Goal: Navigation & Orientation: Find specific page/section

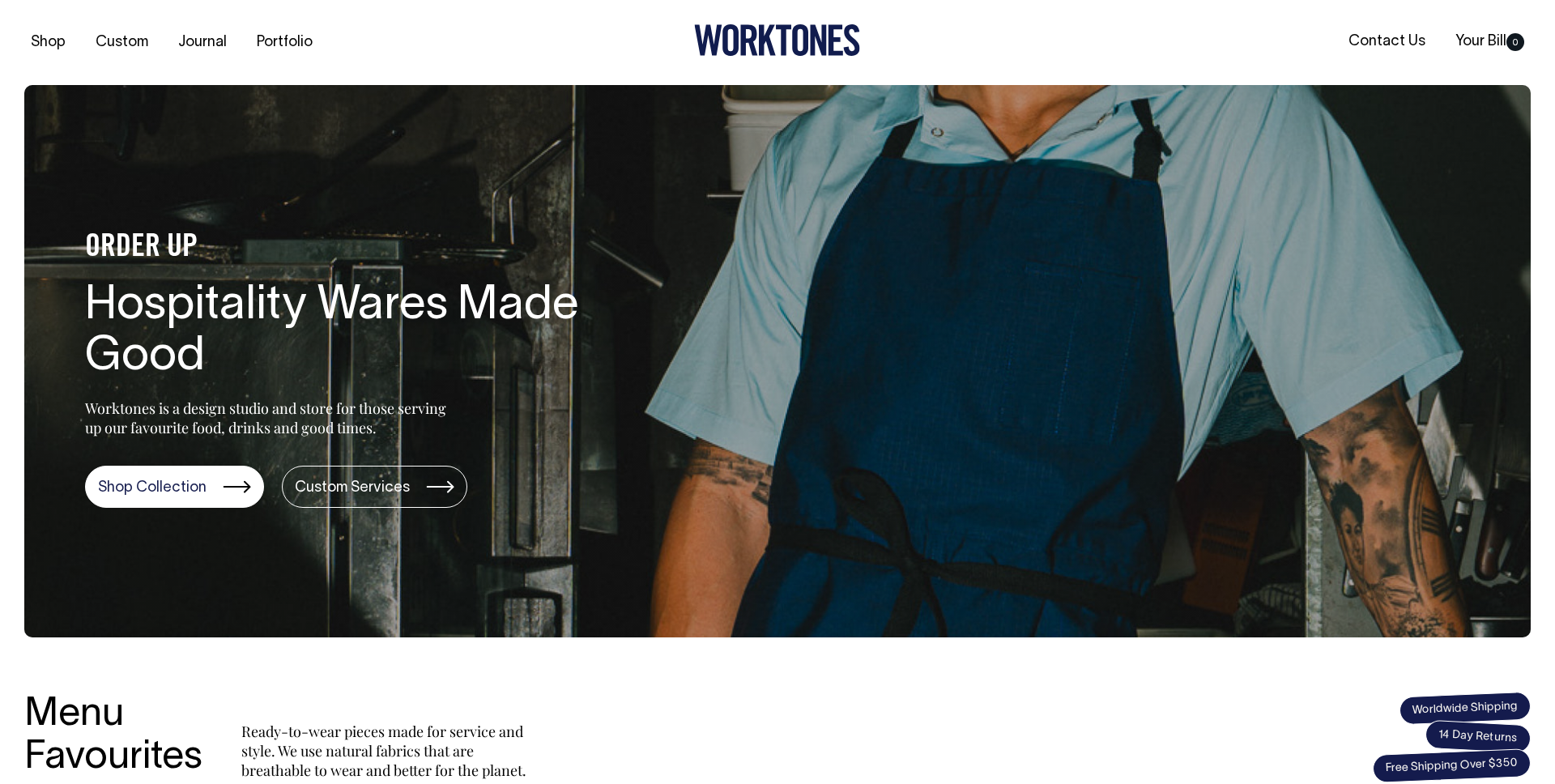
drag, startPoint x: 961, startPoint y: 225, endPoint x: 404, endPoint y: 4, distance: 599.2
click at [940, 218] on section "ORDER UP Hospitality Wares Made Good Worktones is a design studio and store for…" at bounding box center [778, 361] width 1506 height 552
click at [277, 42] on link "Portfolio" at bounding box center [285, 43] width 69 height 27
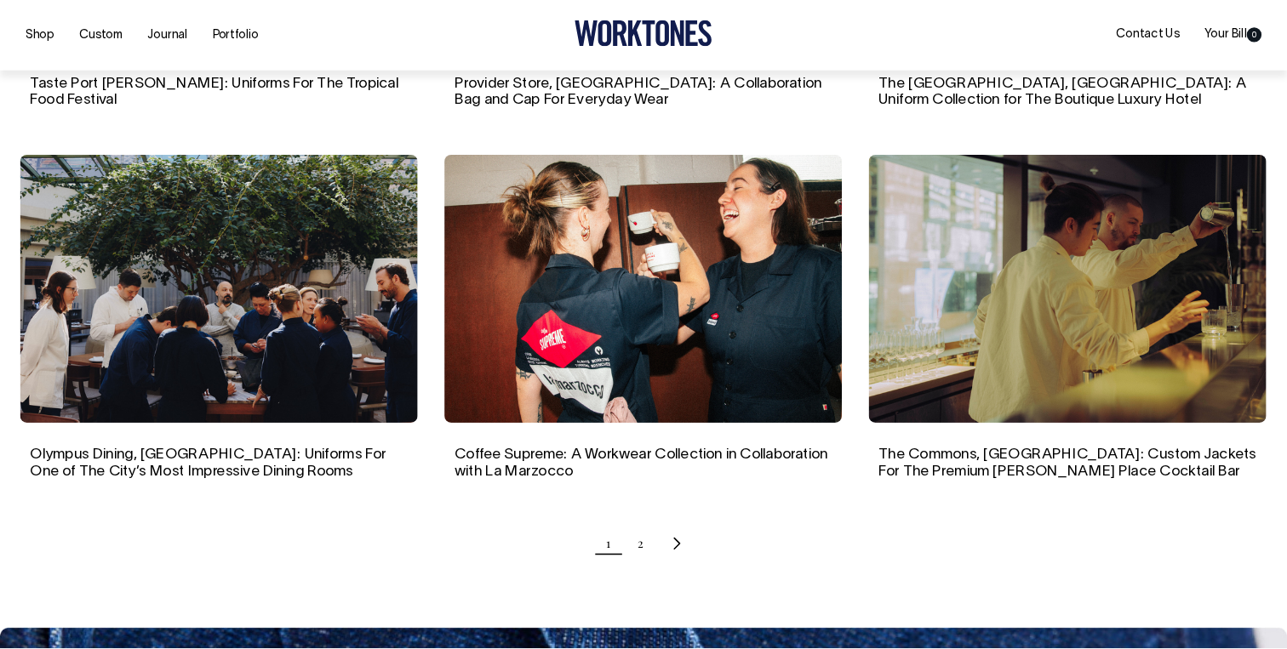
scroll to position [1470, 0]
